Goal: Task Accomplishment & Management: Manage account settings

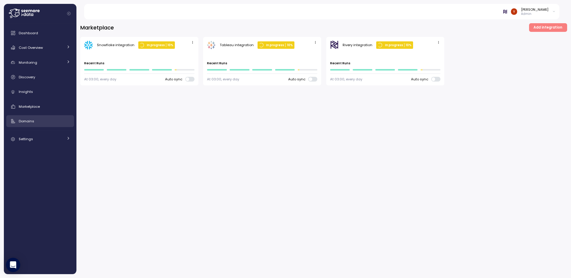
click at [32, 120] on span "Domains" at bounding box center [26, 121] width 15 height 5
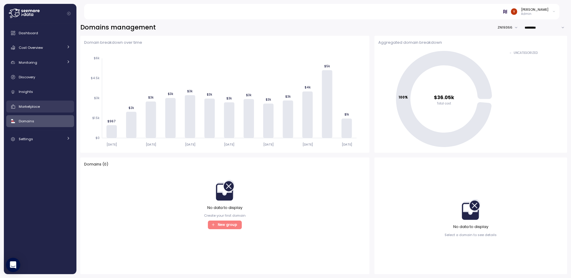
click at [37, 104] on span "Marketplace" at bounding box center [29, 106] width 21 height 5
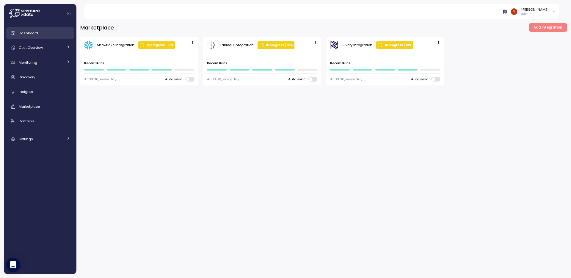
click at [48, 32] on div "Dashboard" at bounding box center [44, 33] width 51 height 6
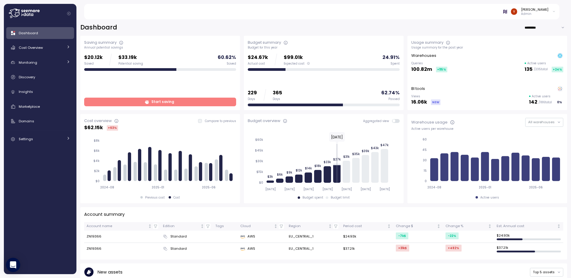
click at [142, 97] on div "$20.12k Saved $33.19k Potential saving 60.62 % Saved Start saving" at bounding box center [160, 80] width 152 height 53
click at [142, 102] on span "Start saving" at bounding box center [159, 102] width 144 height 8
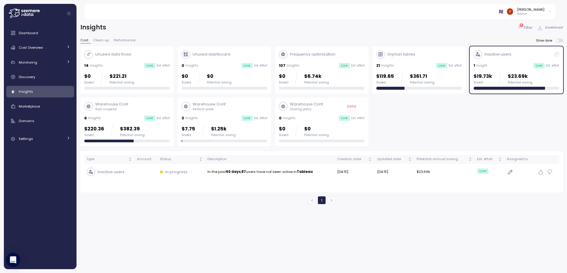
click at [211, 131] on p "$1.25k" at bounding box center [223, 129] width 25 height 8
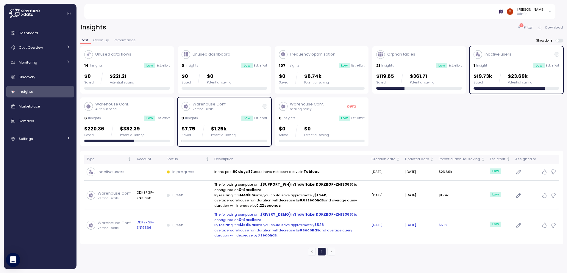
click at [522, 228] on icon "button" at bounding box center [518, 225] width 6 height 7
click at [461, 238] on td "$5.13" at bounding box center [461, 226] width 51 height 30
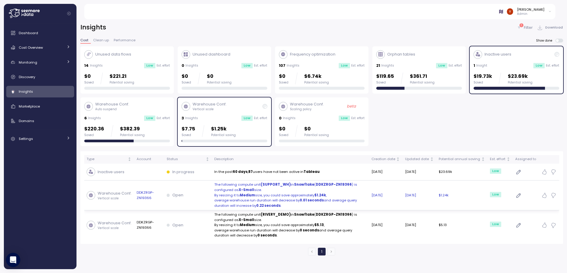
click at [501, 196] on div "Low" at bounding box center [495, 194] width 11 height 5
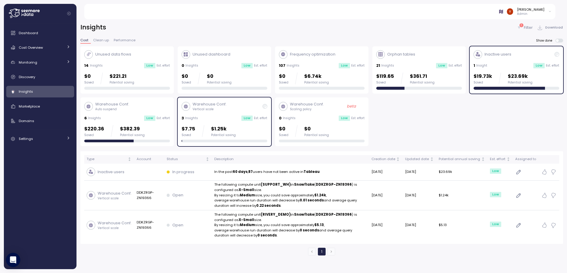
click at [473, 56] on div "Inactive users" at bounding box center [516, 54] width 86 height 9
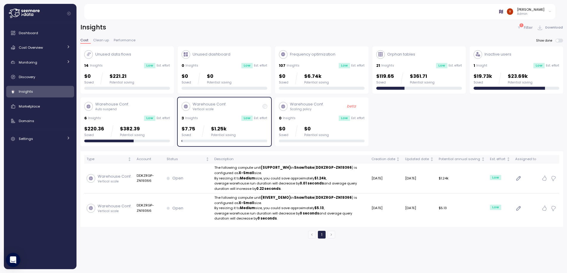
click at [129, 107] on p "Auto suspend" at bounding box center [112, 109] width 34 height 4
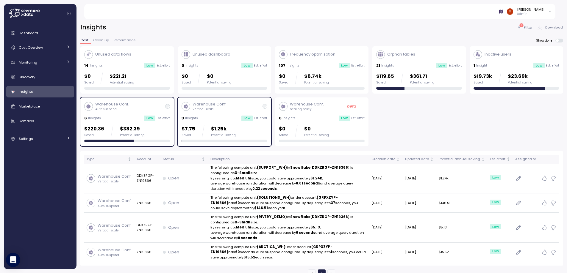
click at [196, 106] on p "Warehouse Conf." at bounding box center [209, 104] width 34 height 6
